Goal: Task Accomplishment & Management: Manage account settings

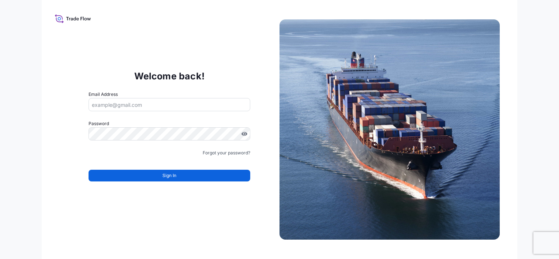
click at [112, 99] on input "Email Address" at bounding box center [169, 104] width 162 height 13
type input "[EMAIL_ADDRESS][DOMAIN_NAME]"
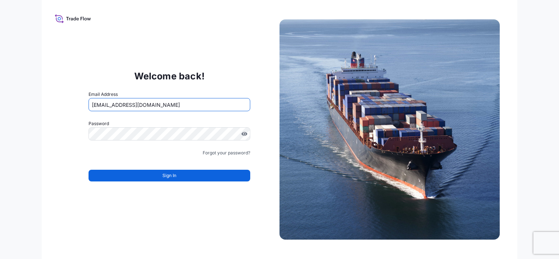
click at [110, 143] on form "Email Address nshergina@aointl.com Password Must include: Upper & lower case le…" at bounding box center [169, 140] width 162 height 99
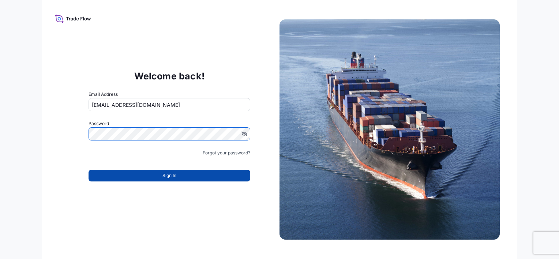
click at [176, 178] on span "Sign In" at bounding box center [169, 175] width 14 height 7
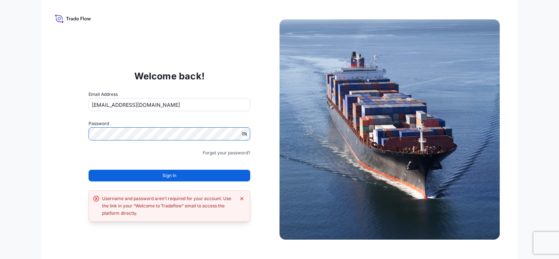
click at [64, 128] on div "Welcome back! Email Address [EMAIL_ADDRESS][DOMAIN_NAME] Password Must include:…" at bounding box center [169, 129] width 220 height 151
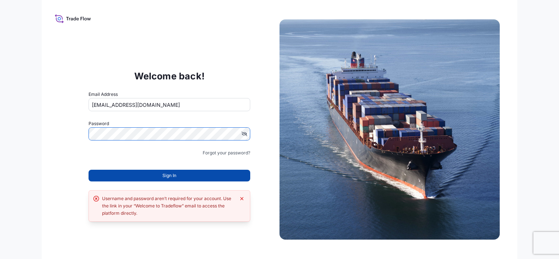
click at [179, 172] on button "Sign In" at bounding box center [169, 176] width 162 height 12
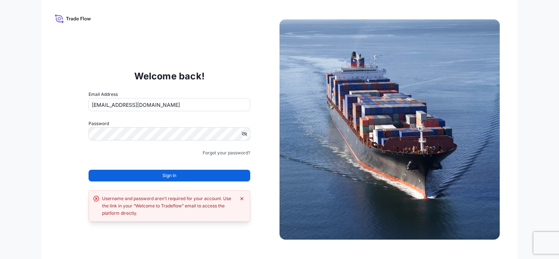
click at [159, 176] on button "Sign In" at bounding box center [169, 176] width 162 height 12
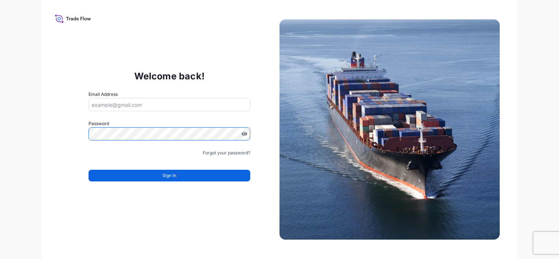
click at [119, 108] on input "Email Address" at bounding box center [169, 104] width 162 height 13
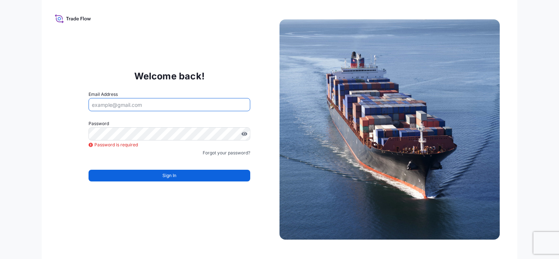
type input "[EMAIL_ADDRESS][DOMAIN_NAME]"
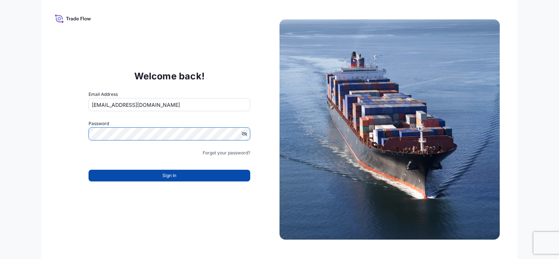
click at [163, 175] on span "Sign In" at bounding box center [169, 175] width 14 height 7
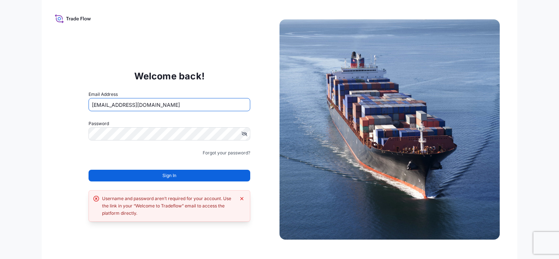
drag, startPoint x: 157, startPoint y: 103, endPoint x: 70, endPoint y: 102, distance: 86.7
click at [70, 102] on div "Welcome back! Email Address [EMAIL_ADDRESS][DOMAIN_NAME] Password Must include:…" at bounding box center [169, 129] width 220 height 151
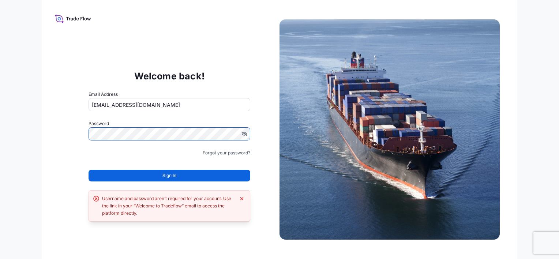
click at [54, 145] on div "Welcome back! Email Address [EMAIL_ADDRESS][DOMAIN_NAME] Password Must include:…" at bounding box center [280, 129] width 476 height 259
